Goal: Check status

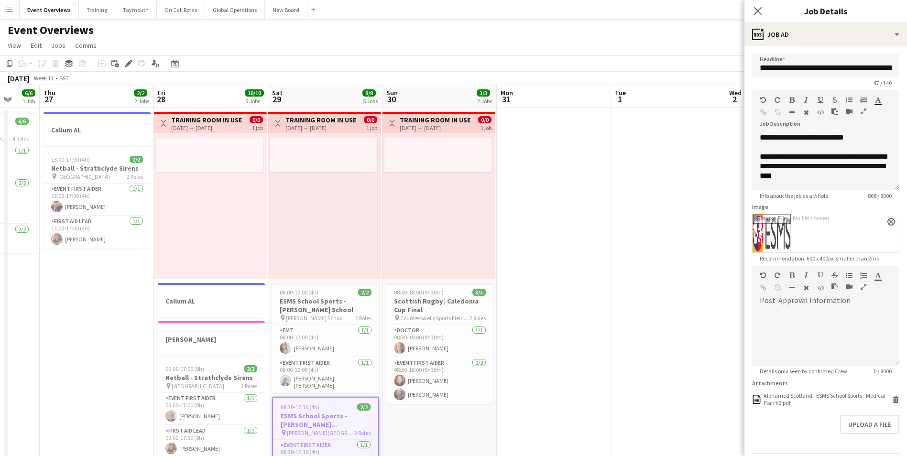
scroll to position [0, 293]
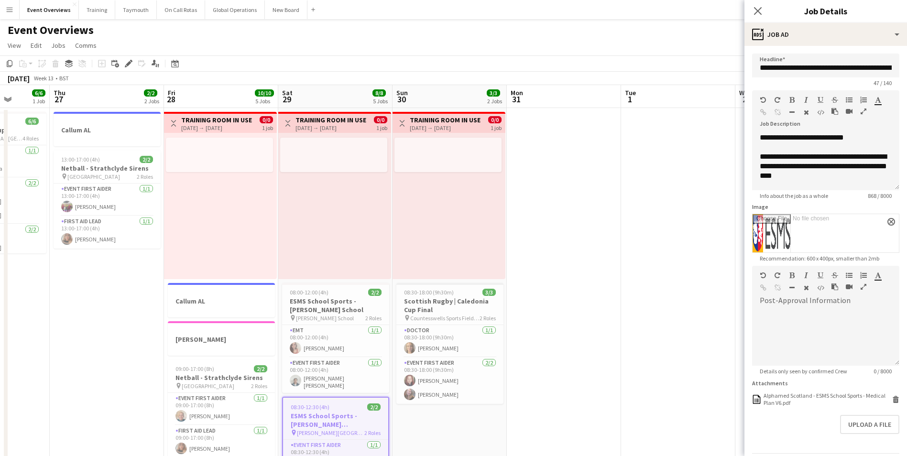
drag, startPoint x: 63, startPoint y: 374, endPoint x: 73, endPoint y: 377, distance: 10.3
click at [170, 64] on div "Date picker" at bounding box center [174, 63] width 11 height 11
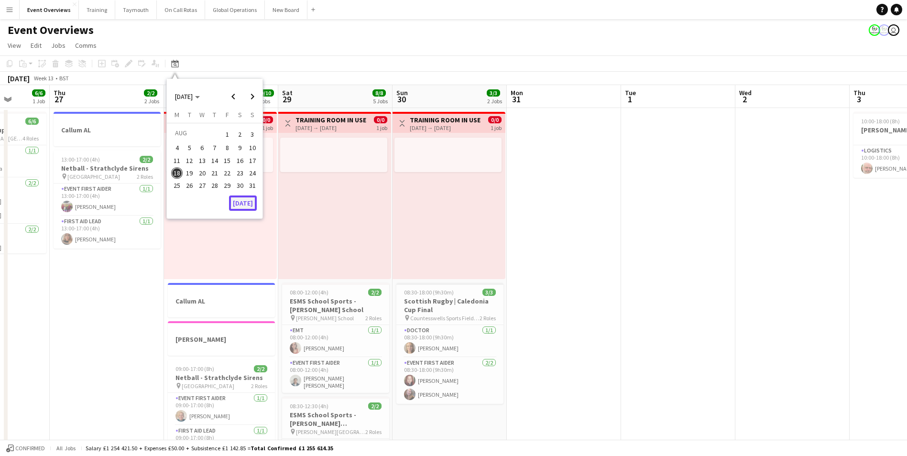
click at [248, 202] on button "[DATE]" at bounding box center [243, 203] width 28 height 15
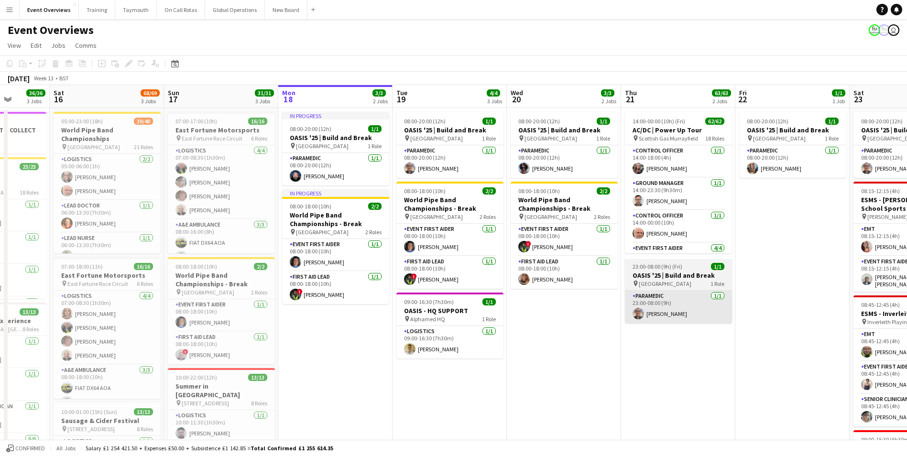
scroll to position [0, 329]
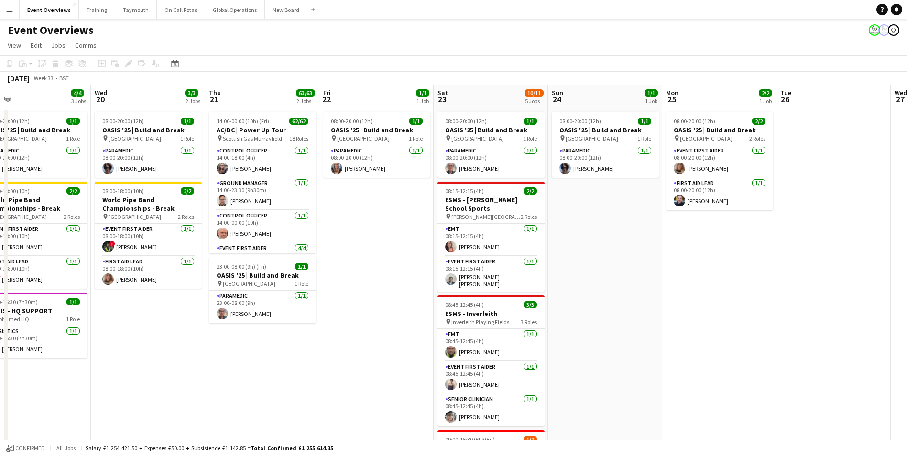
drag, startPoint x: 657, startPoint y: 393, endPoint x: 277, endPoint y: 417, distance: 381.2
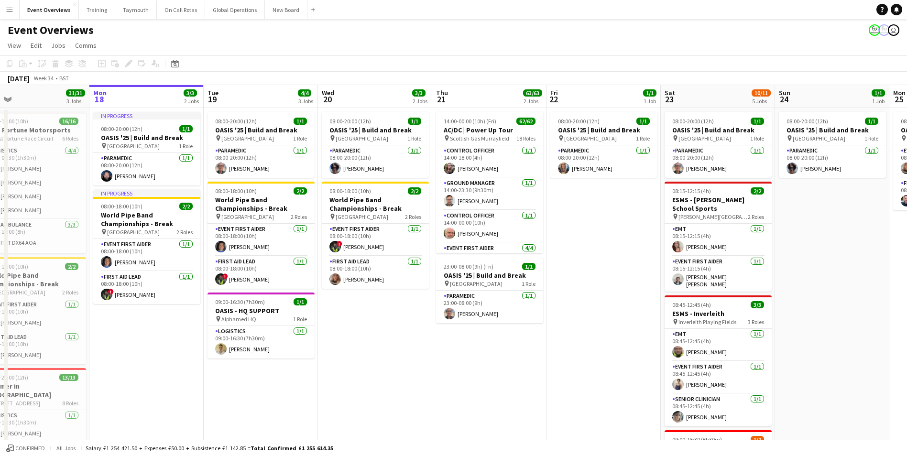
scroll to position [0, 247]
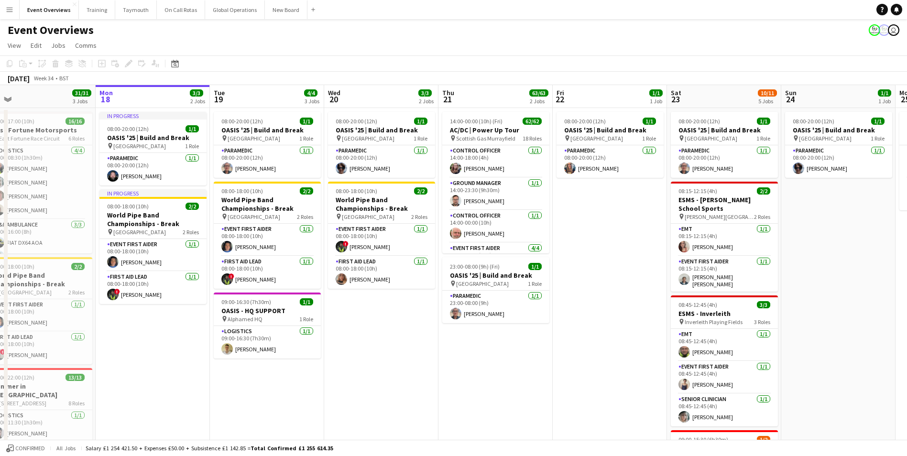
drag, startPoint x: 104, startPoint y: 399, endPoint x: 338, endPoint y: 384, distance: 234.2
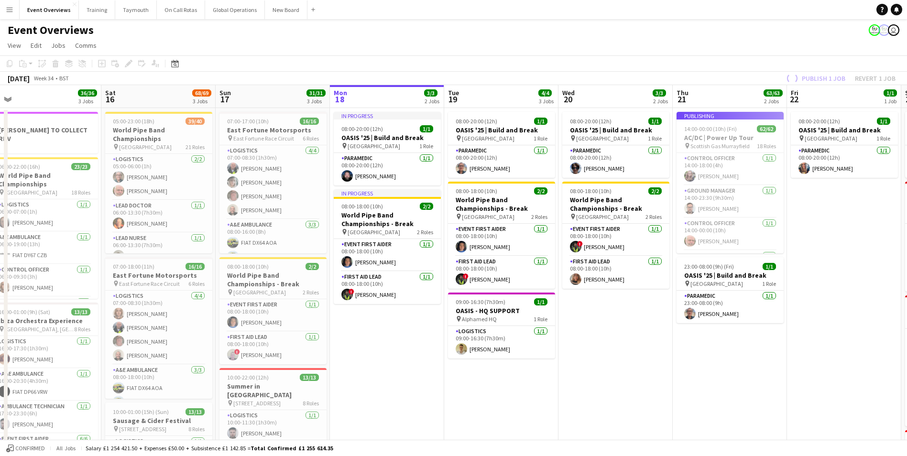
scroll to position [0, 235]
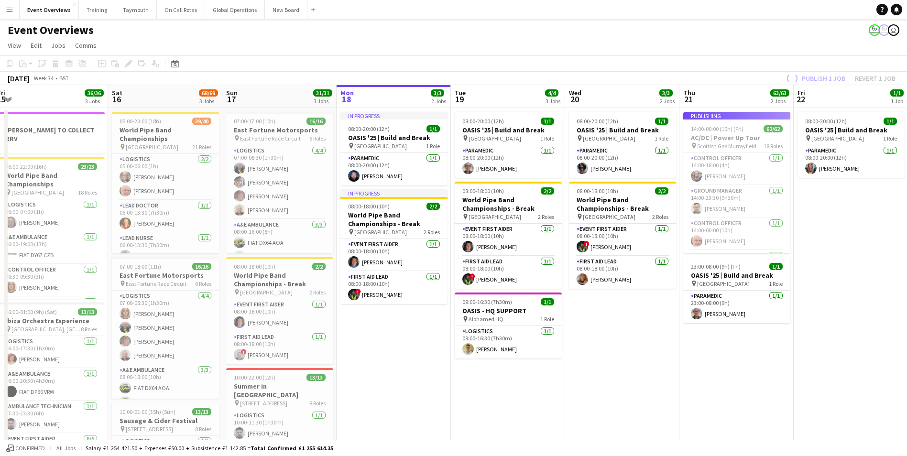
drag, startPoint x: 606, startPoint y: 321, endPoint x: 847, endPoint y: 321, distance: 240.9
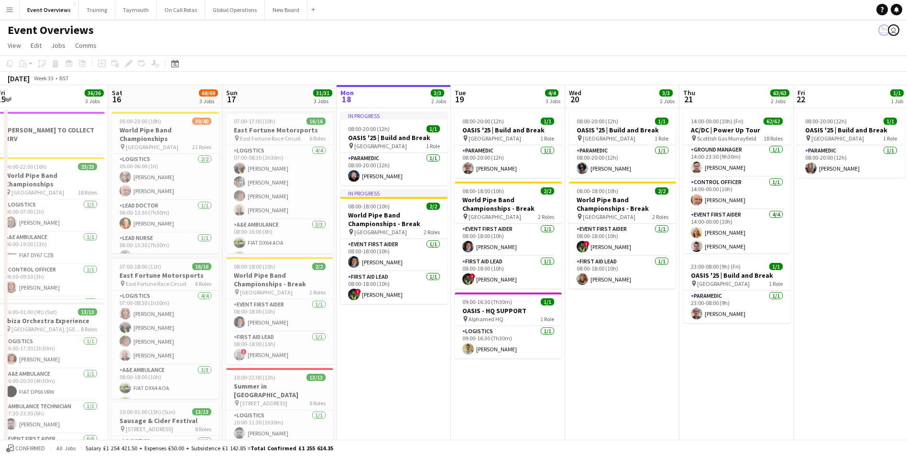
scroll to position [0, 0]
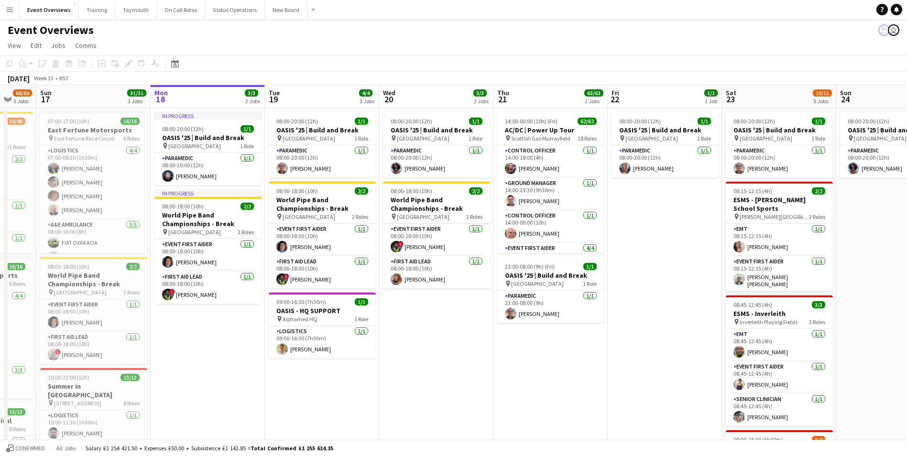
drag, startPoint x: 877, startPoint y: 221, endPoint x: 567, endPoint y: 286, distance: 316.0
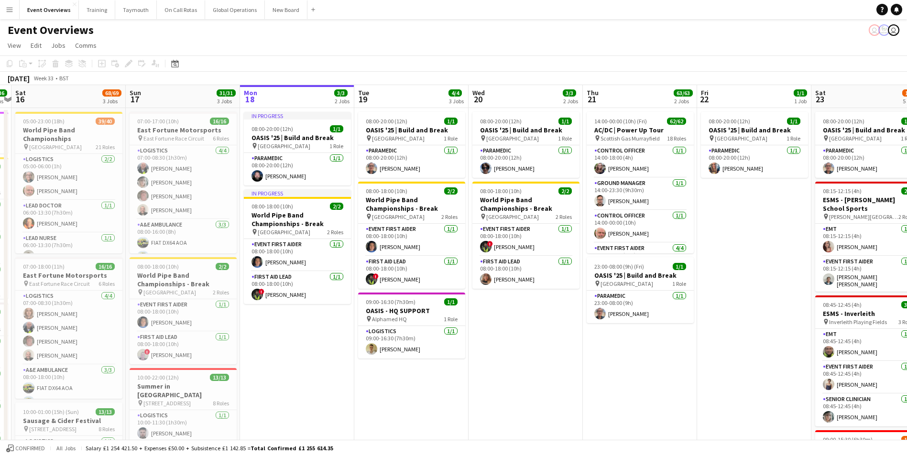
drag, startPoint x: 311, startPoint y: 402, endPoint x: 520, endPoint y: 382, distance: 210.3
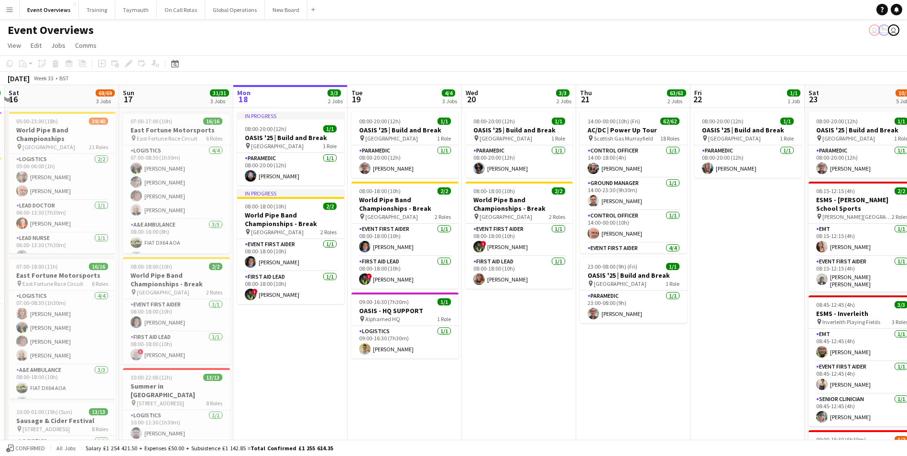
drag, startPoint x: 293, startPoint y: 377, endPoint x: 404, endPoint y: 370, distance: 112.1
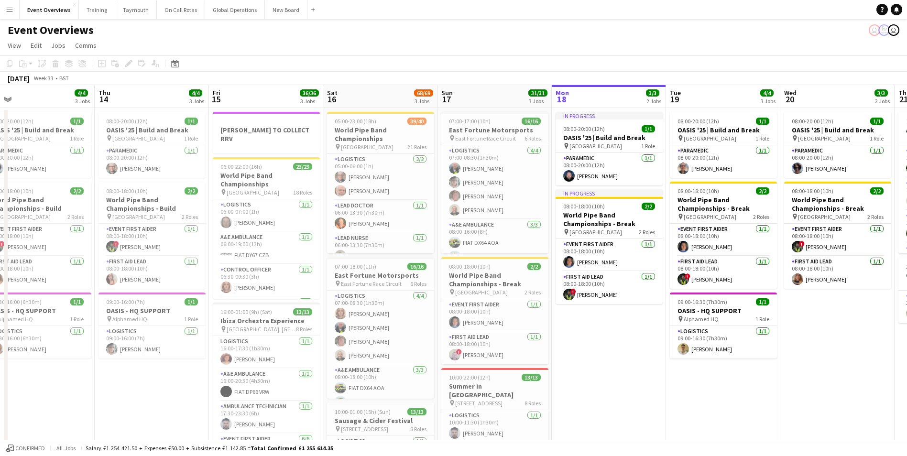
scroll to position [0, 248]
drag, startPoint x: 404, startPoint y: 370, endPoint x: 605, endPoint y: 355, distance: 200.9
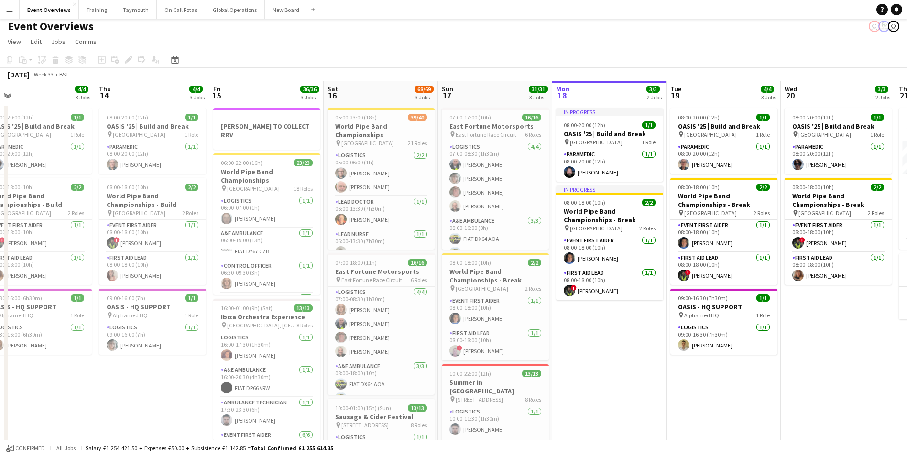
scroll to position [0, 0]
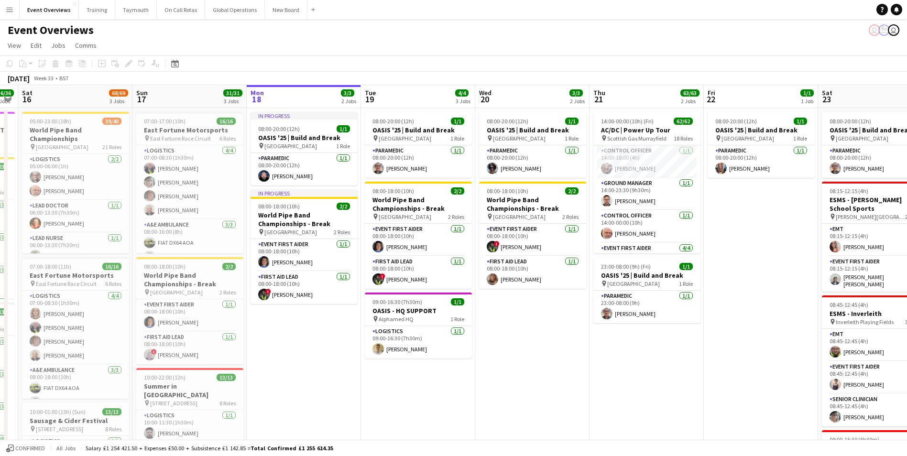
drag, startPoint x: 601, startPoint y: 375, endPoint x: 306, endPoint y: 361, distance: 295.8
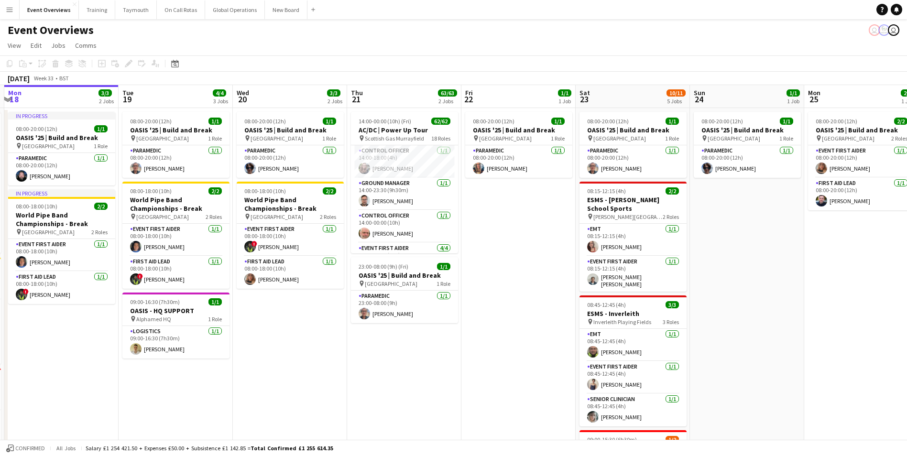
scroll to position [0, 359]
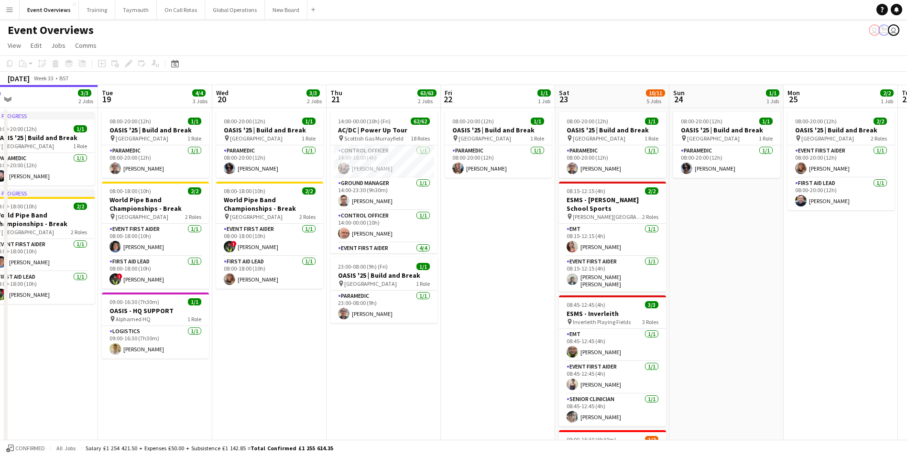
drag, startPoint x: 588, startPoint y: 350, endPoint x: 335, endPoint y: 346, distance: 253.4
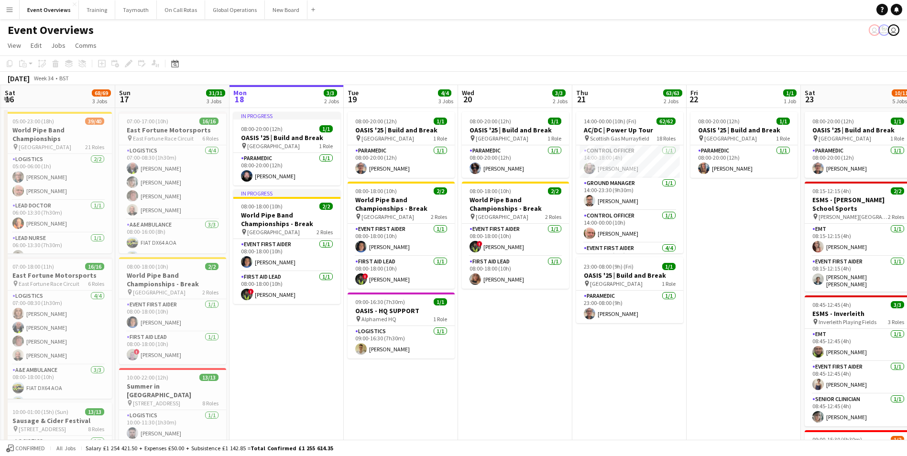
drag, startPoint x: 264, startPoint y: 384, endPoint x: 510, endPoint y: 381, distance: 245.7
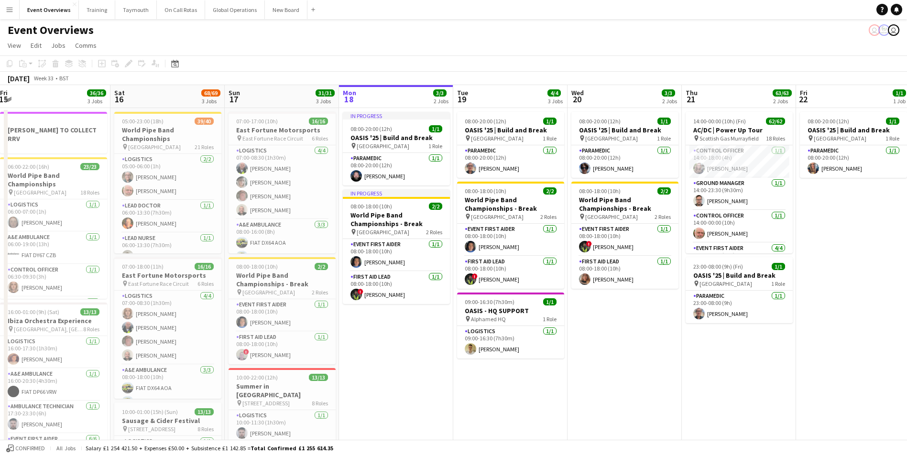
scroll to position [0, 227]
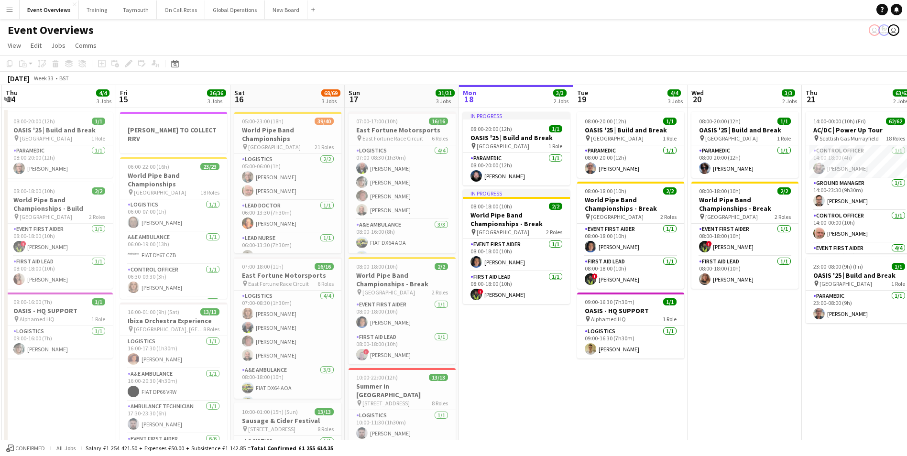
drag, startPoint x: 293, startPoint y: 401, endPoint x: 522, endPoint y: 391, distance: 229.7
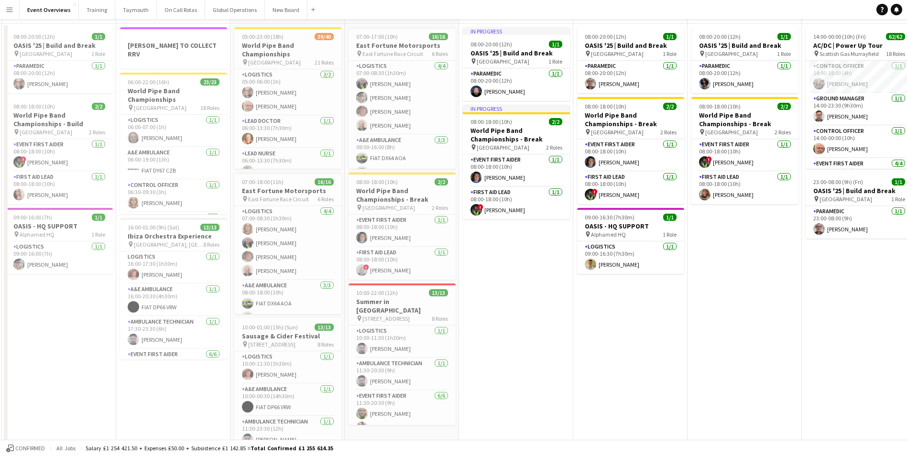
scroll to position [0, 0]
